Goal: Task Accomplishment & Management: Manage account settings

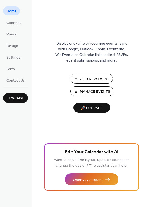
click at [92, 90] on span "Manage Events" at bounding box center [95, 92] width 30 height 6
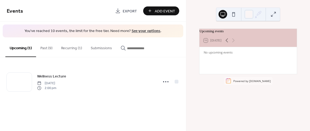
click at [48, 47] on button "Past (9)" at bounding box center [46, 46] width 21 height 19
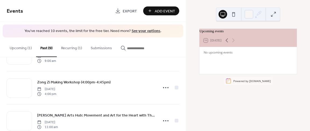
scroll to position [240, 0]
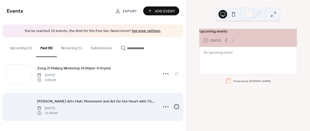
click at [175, 106] on div at bounding box center [177, 107] width 4 height 4
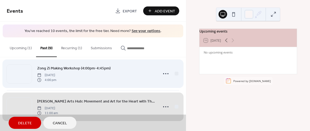
click at [176, 74] on div "Zong Zi Making Workshop (4:00pm-4:45pm) [DATE] 4:00 pm" at bounding box center [93, 73] width 172 height 33
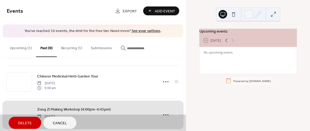
scroll to position [197, 0]
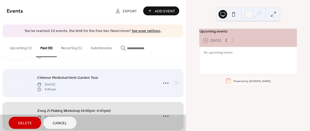
click at [176, 81] on div "Chinese Medicinal Herb Garden Tour [DATE] 9:00 am" at bounding box center [93, 82] width 172 height 33
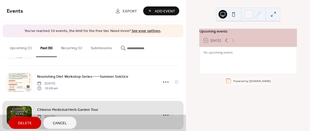
scroll to position [161, 0]
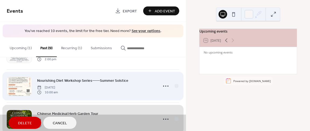
click at [175, 86] on div "Nourishing Diet Workshop Series——Summer Solstice Saturday, June 28, 2025 10:00 …" at bounding box center [93, 85] width 172 height 33
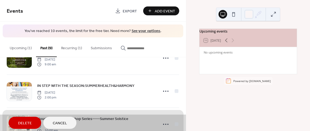
scroll to position [123, 0]
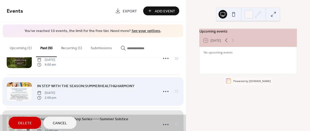
click at [175, 90] on div "IN STEP WITH THE SEASON:SUMMERHEALTH&HARMONY Thursday, July 17, 2025 2:00 pm" at bounding box center [93, 91] width 172 height 33
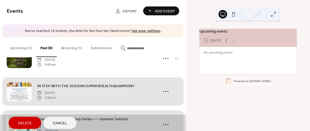
click at [30, 123] on span "Delete" at bounding box center [25, 124] width 14 height 6
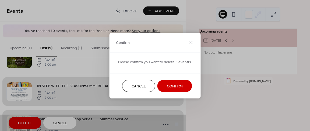
click at [170, 86] on span "Confirm" at bounding box center [175, 86] width 16 height 6
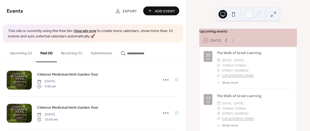
scroll to position [0, 0]
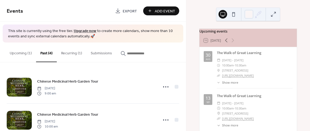
click at [15, 52] on button "Upcoming (1)" at bounding box center [20, 52] width 31 height 19
